Goal: Find specific page/section: Find specific page/section

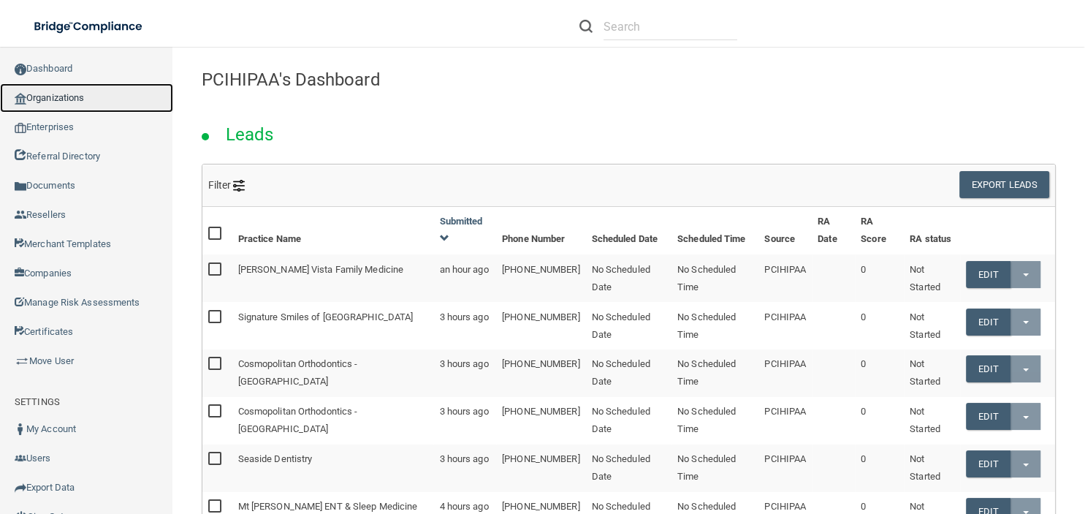
click at [51, 95] on link "Organizations" at bounding box center [86, 97] width 173 height 29
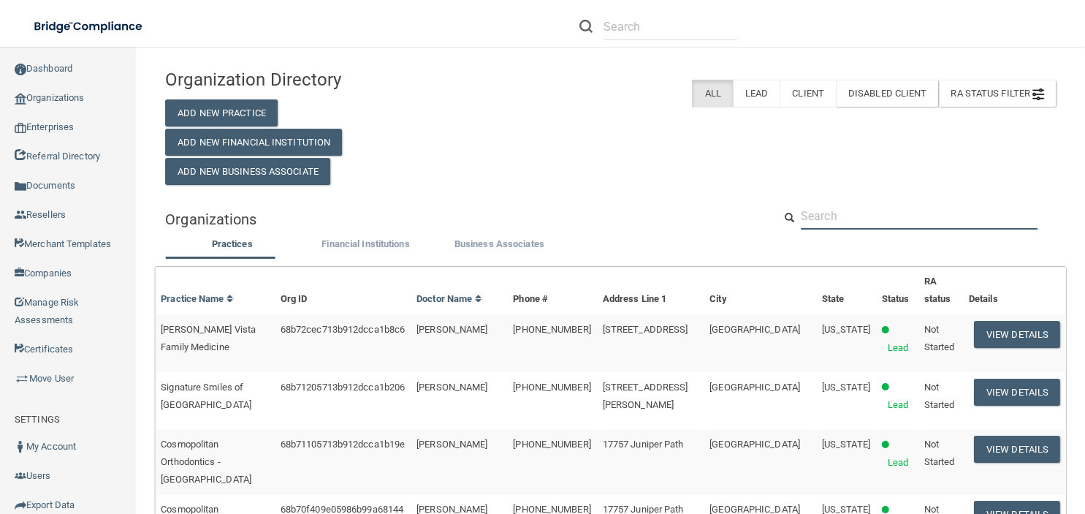
click at [825, 220] on input "text" at bounding box center [919, 215] width 237 height 27
paste input "Signature Smiles of Cullman"
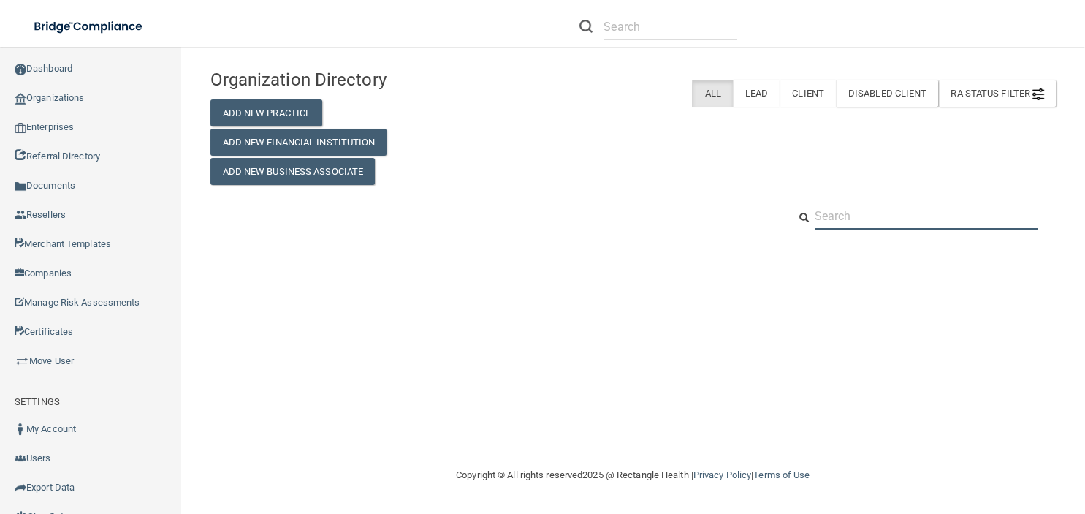
type input "Signature Smiles of Cullman"
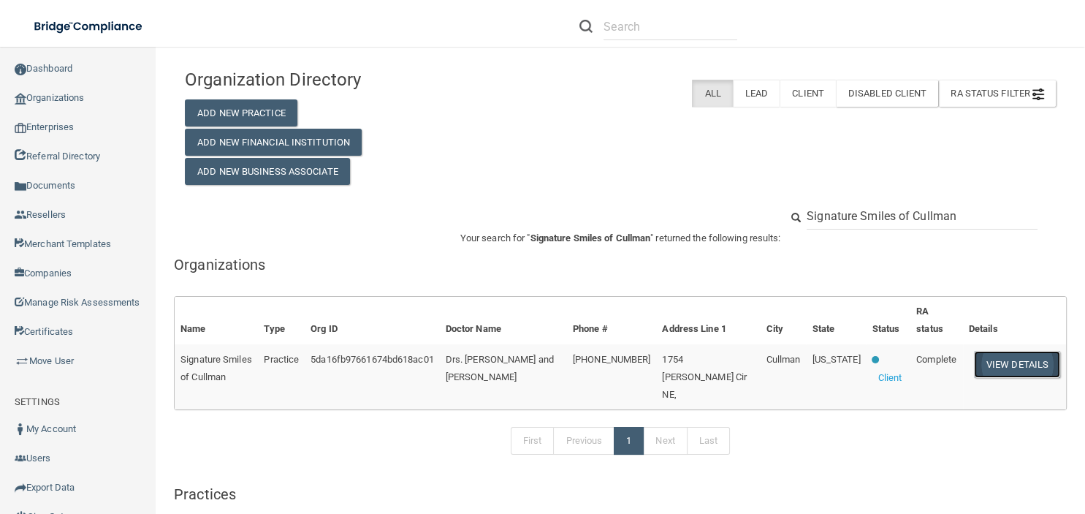
click at [994, 365] on button "View Details" at bounding box center [1017, 364] width 86 height 27
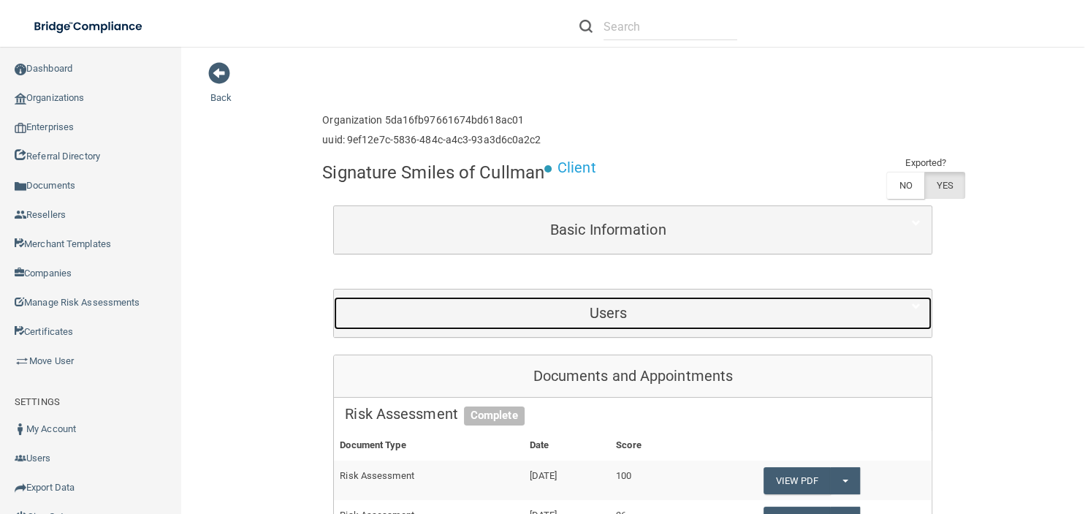
click at [592, 310] on h5 "Users" at bounding box center [608, 313] width 526 height 16
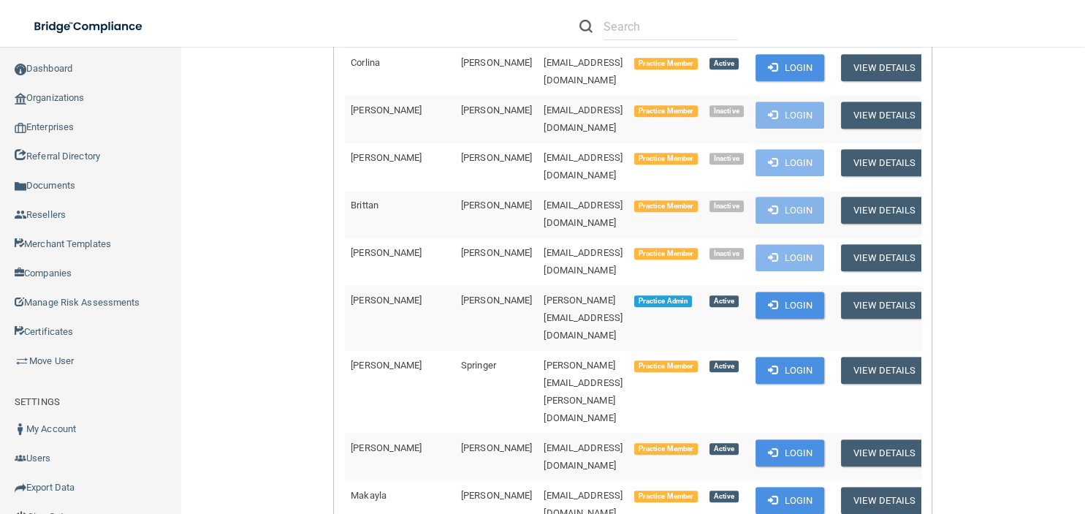
scroll to position [998, 0]
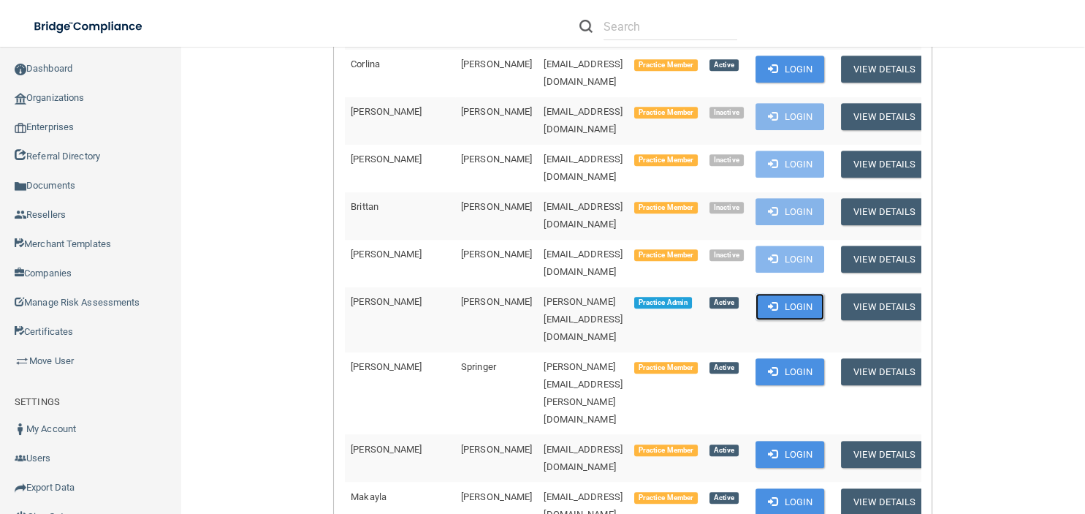
click at [783, 293] on button "Login" at bounding box center [789, 306] width 69 height 27
click at [58, 502] on link "Sign Out" at bounding box center [91, 516] width 182 height 29
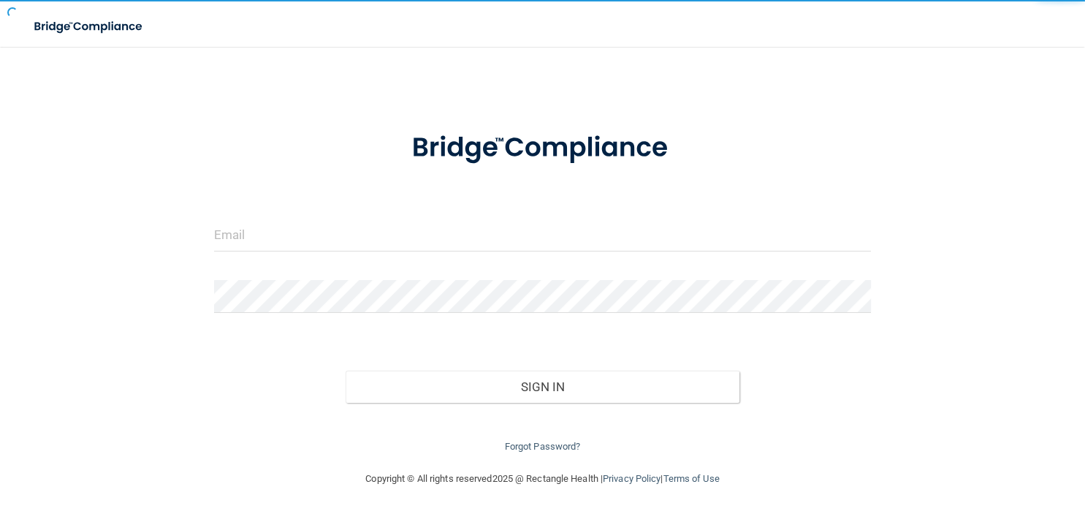
scroll to position [21, 0]
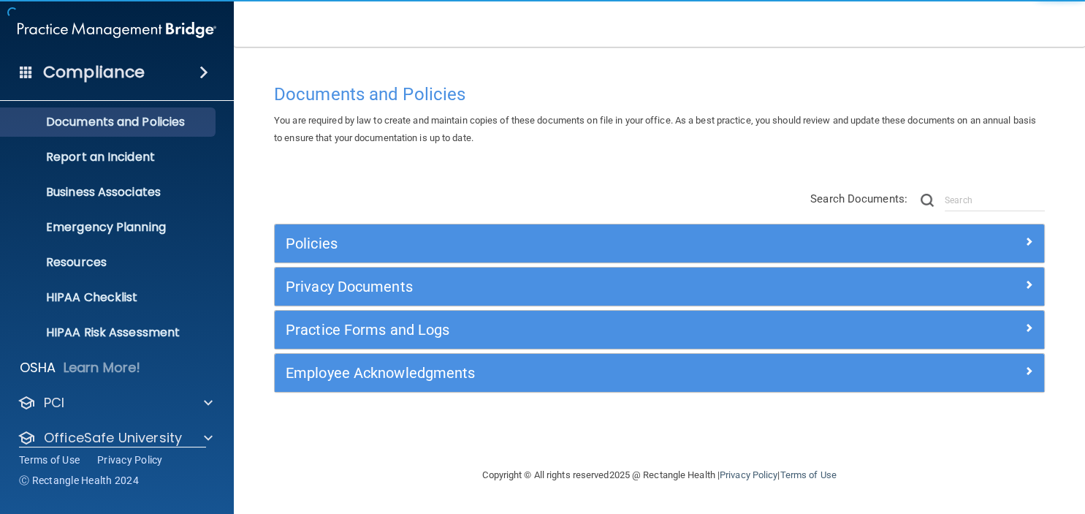
scroll to position [92, 0]
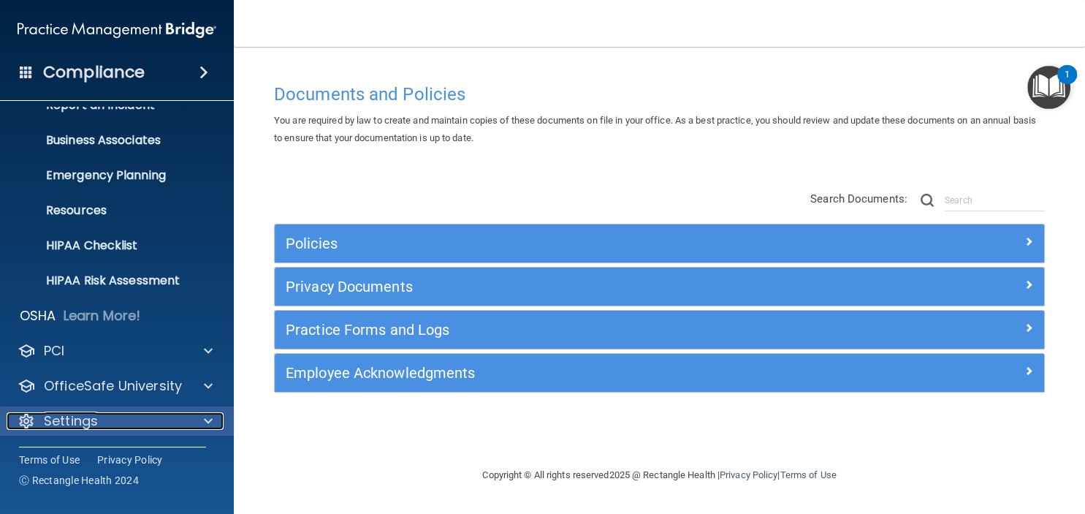
click at [70, 419] on p "Settings" at bounding box center [71, 421] width 54 height 18
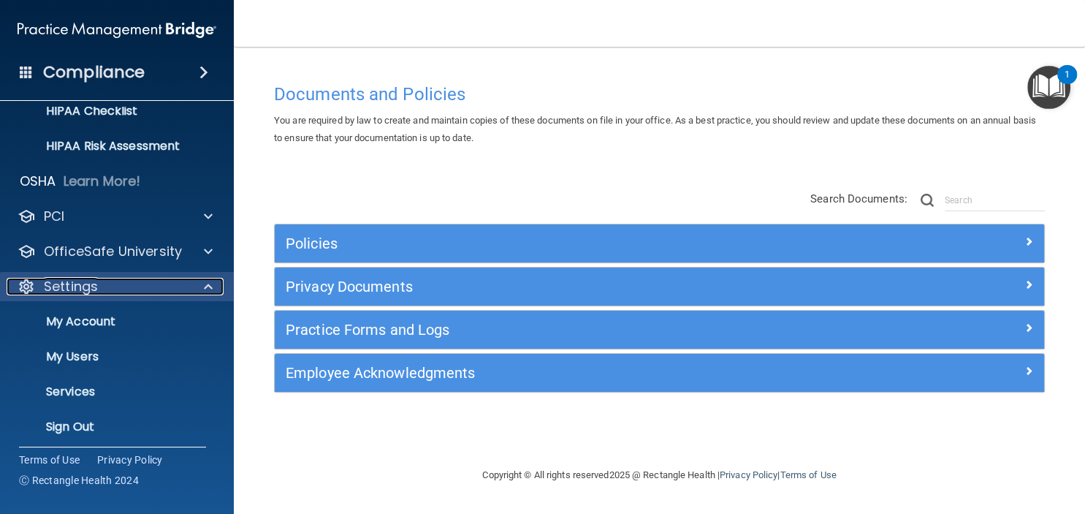
scroll to position [232, 0]
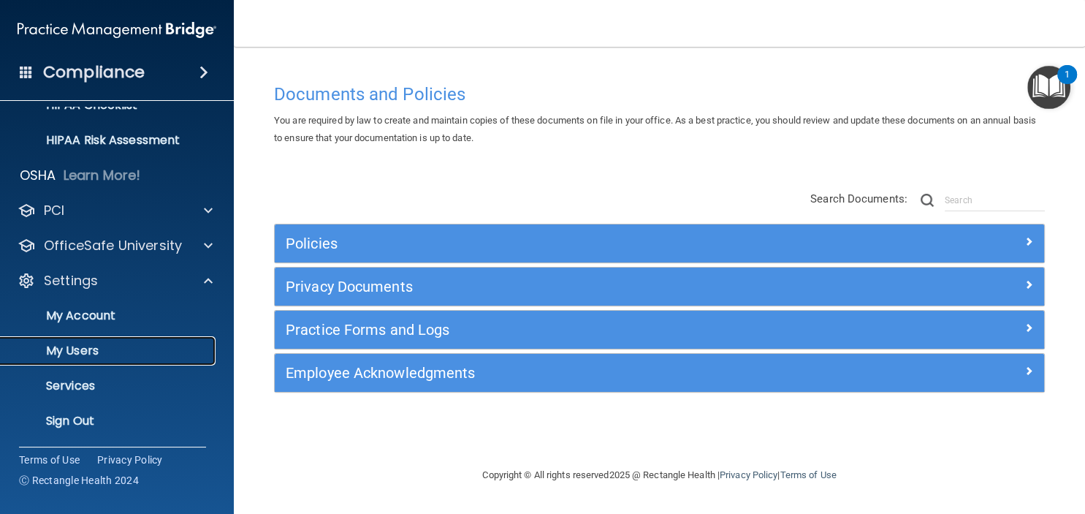
click at [63, 346] on p "My Users" at bounding box center [108, 350] width 199 height 15
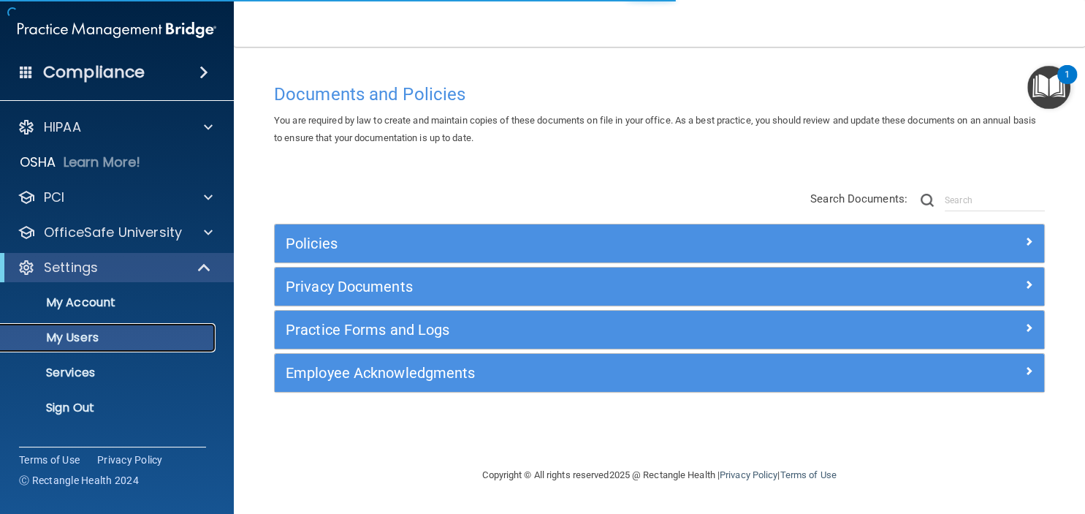
select select "20"
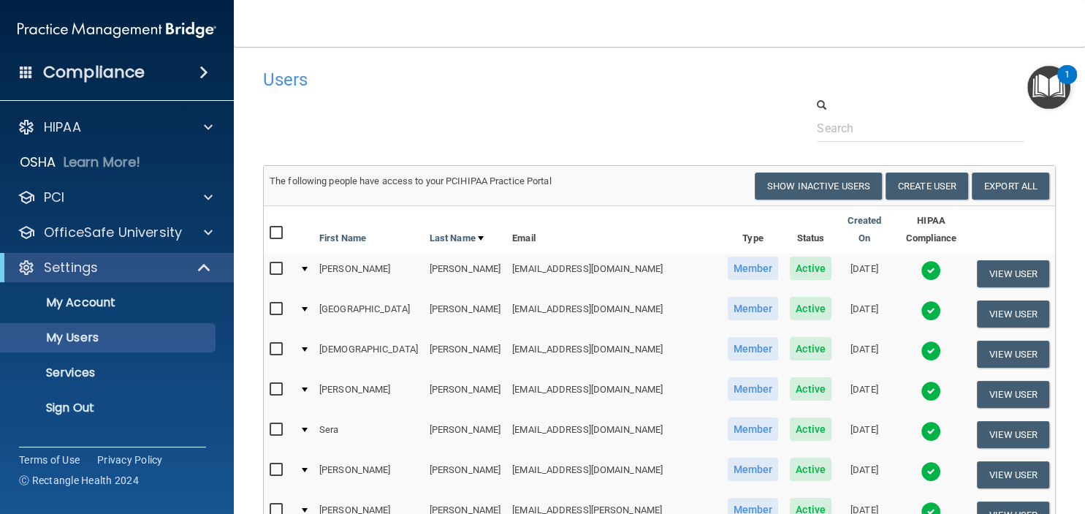
click at [278, 263] on input "checkbox" at bounding box center [278, 269] width 17 height 12
checkbox input "true"
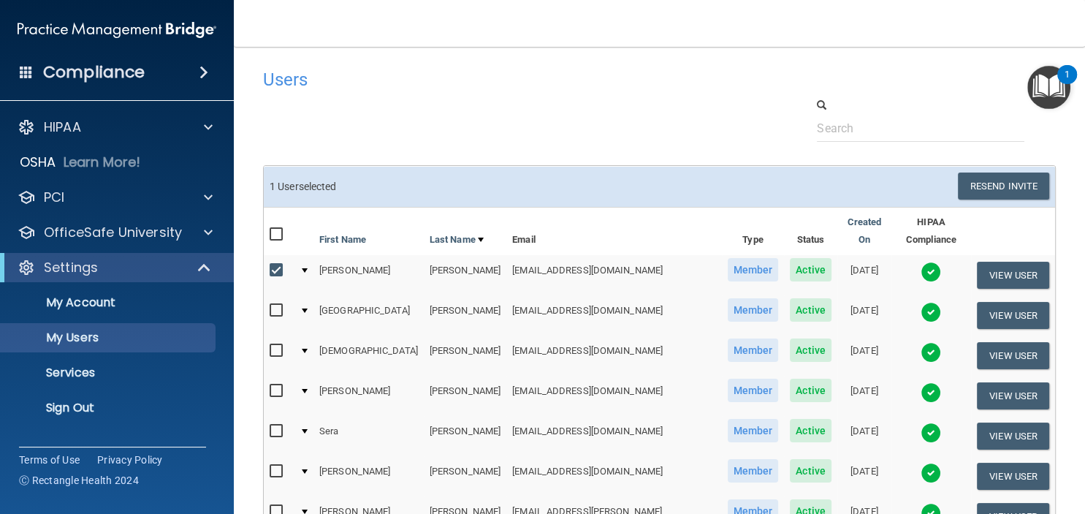
click at [829, 177] on div "Resend Invite Export All Create User Show Inactive Users" at bounding box center [860, 185] width 401 height 27
click at [72, 403] on p "Sign Out" at bounding box center [108, 407] width 199 height 15
